Goal: Navigation & Orientation: Understand site structure

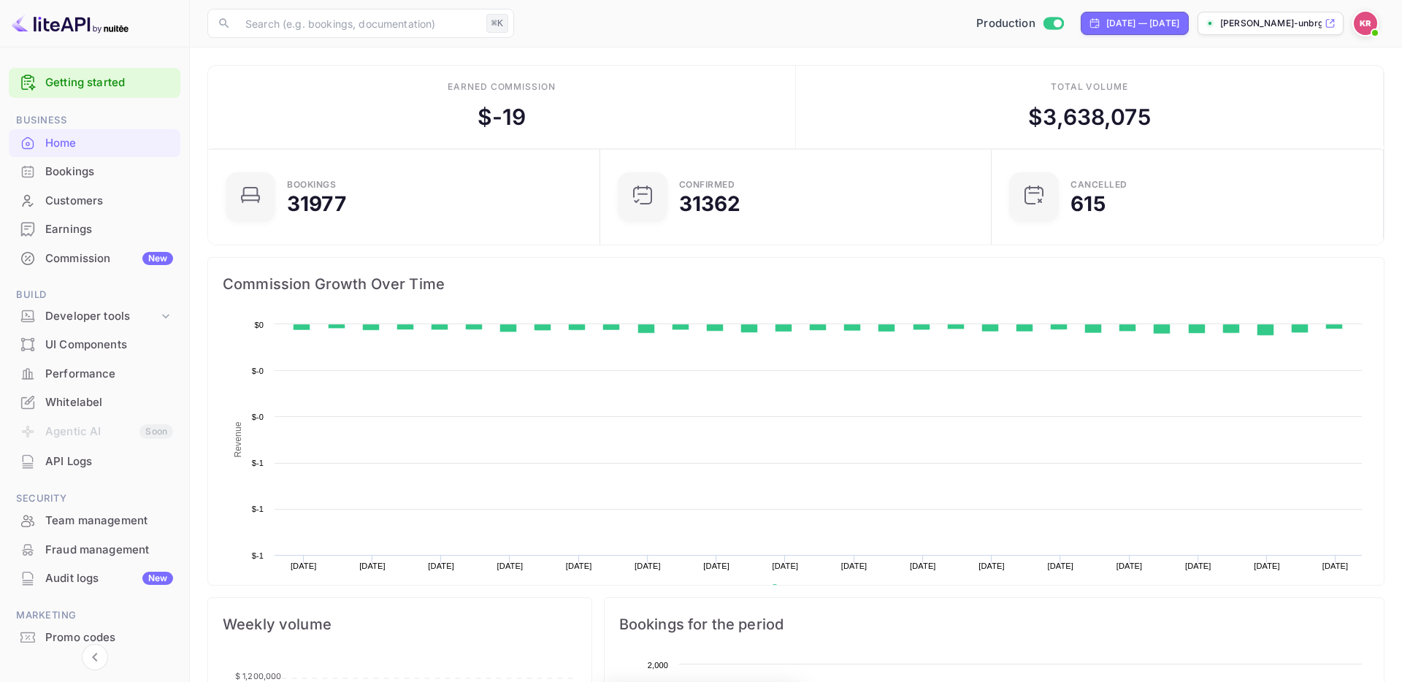
scroll to position [237, 383]
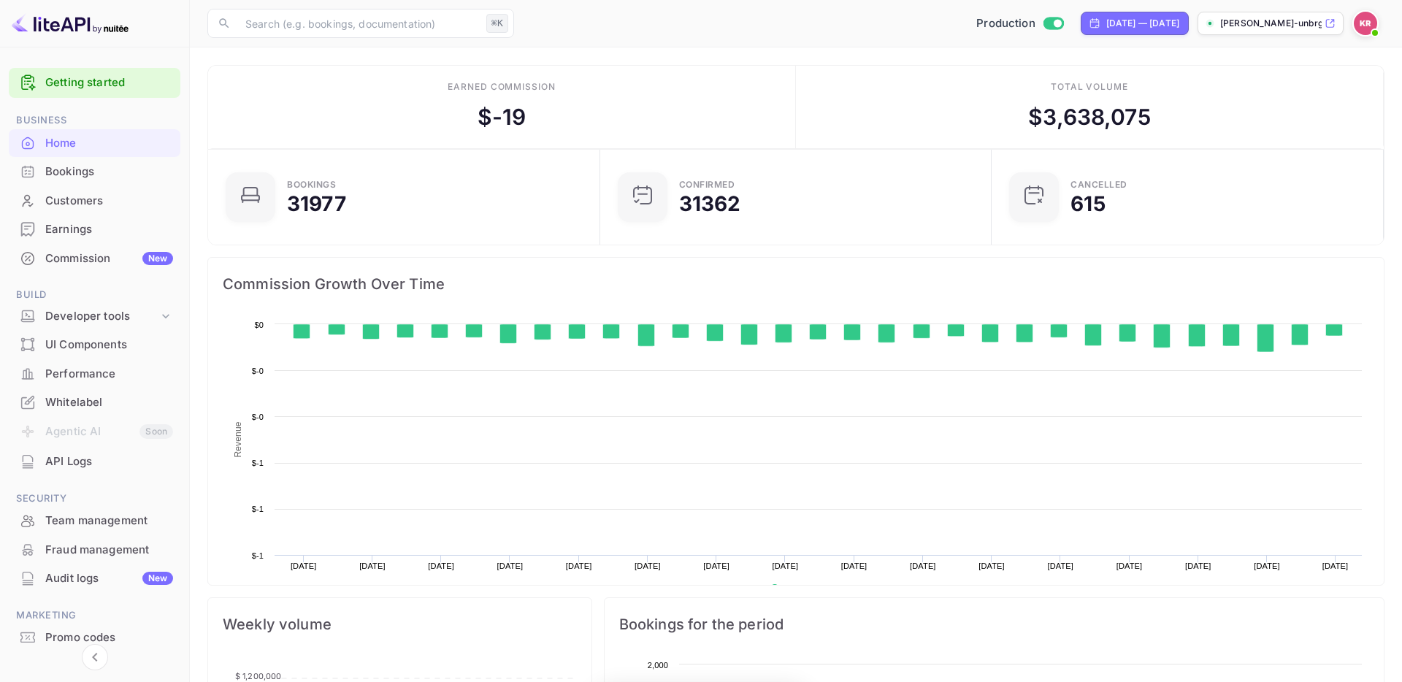
scroll to position [237, 383]
